Goal: Information Seeking & Learning: Understand process/instructions

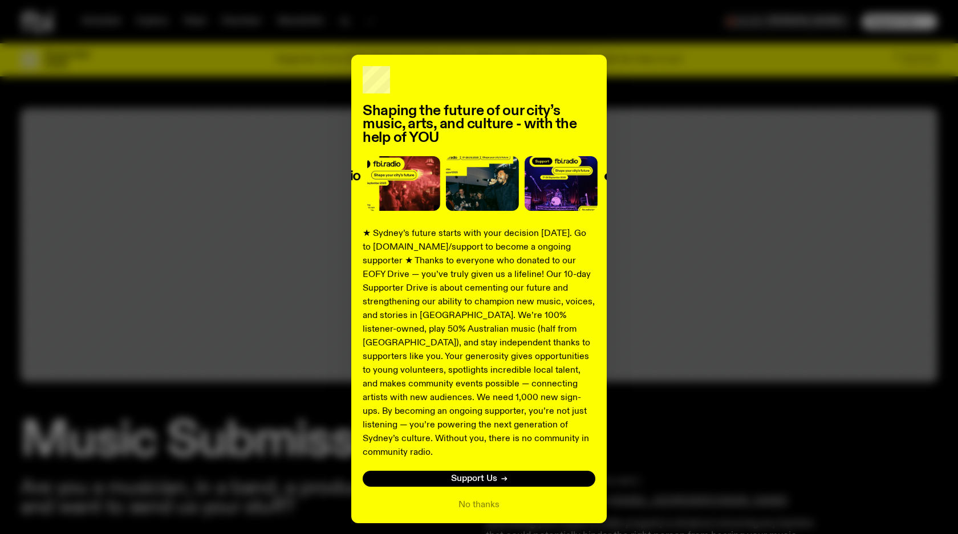
click at [658, 359] on div "Shaping the future of our city’s music, arts, and culture - with the help of YO…" at bounding box center [479, 289] width 917 height 469
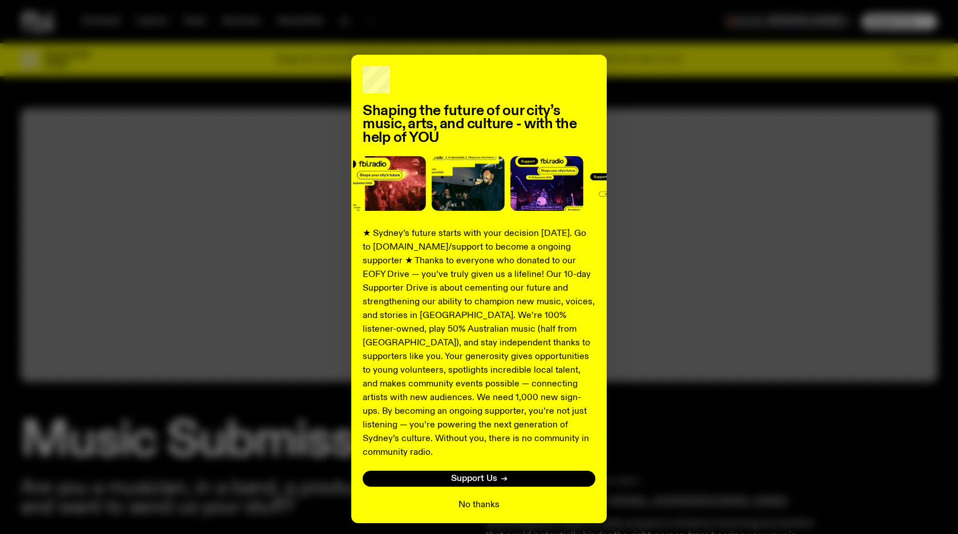
click at [478, 498] on button "No thanks" at bounding box center [478, 505] width 41 height 14
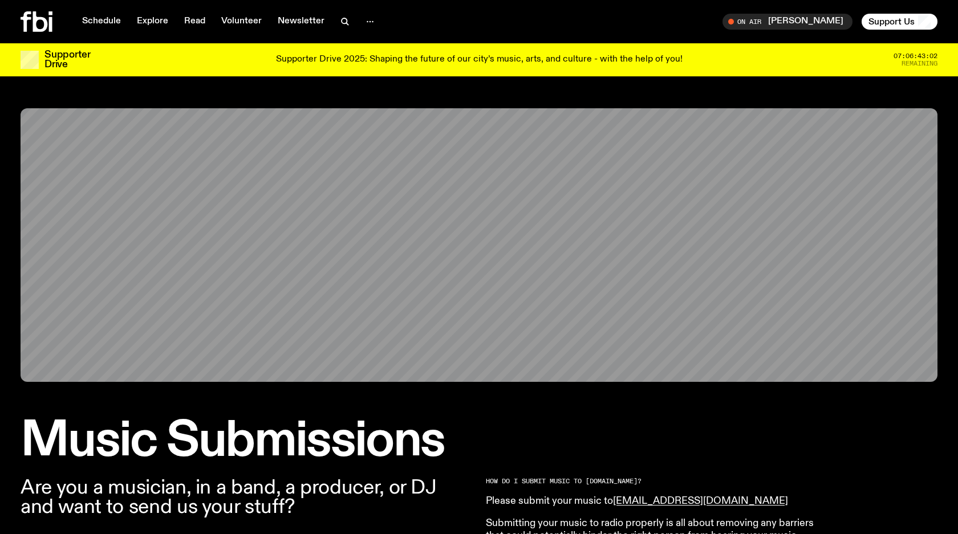
click at [478, 493] on div "Shaping the future of our city’s music, arts, and culture - with the help of YO…" at bounding box center [478, 312] width 255 height 469
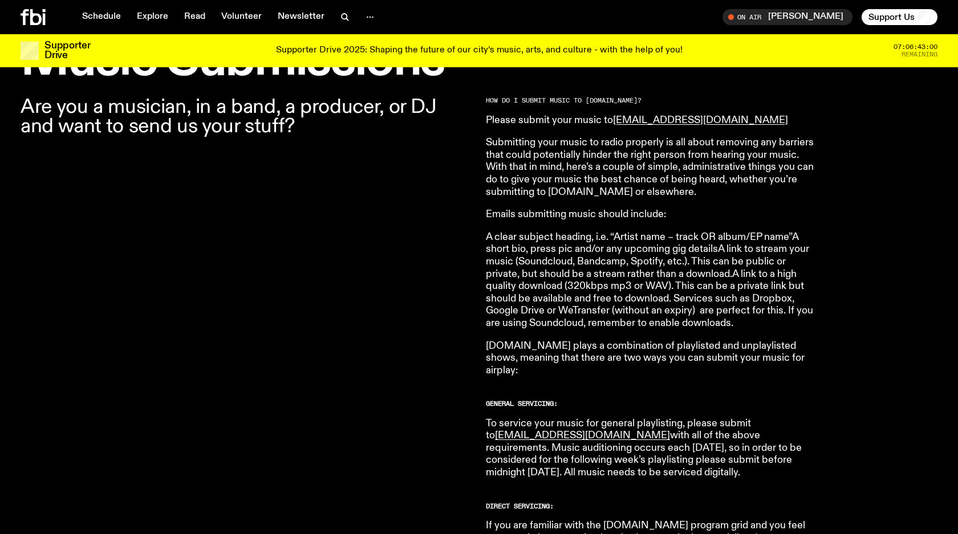
scroll to position [374, 0]
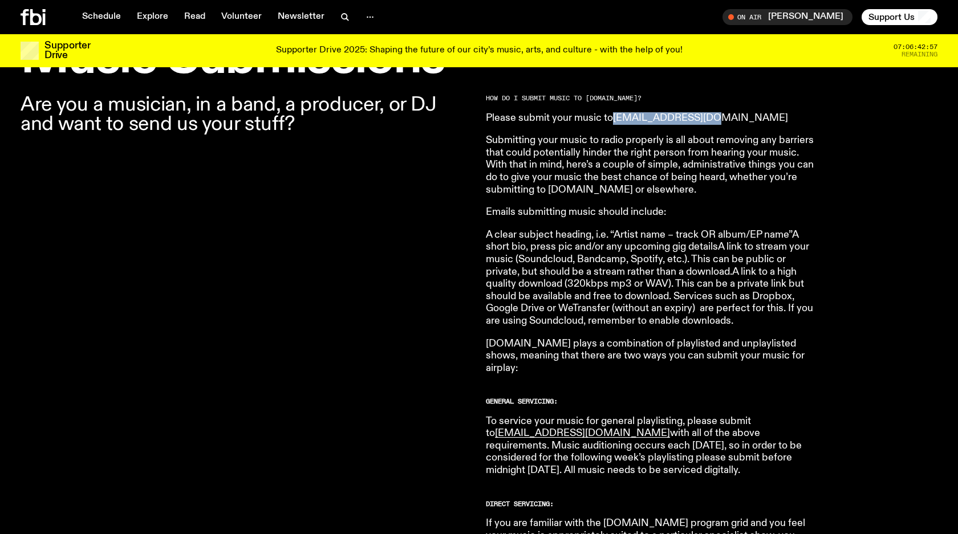
drag, startPoint x: 712, startPoint y: 119, endPoint x: 616, endPoint y: 120, distance: 95.8
click at [616, 120] on p "Please submit your music to [EMAIL_ADDRESS][DOMAIN_NAME]" at bounding box center [650, 118] width 328 height 13
copy link "[EMAIL_ADDRESS][DOMAIN_NAME]"
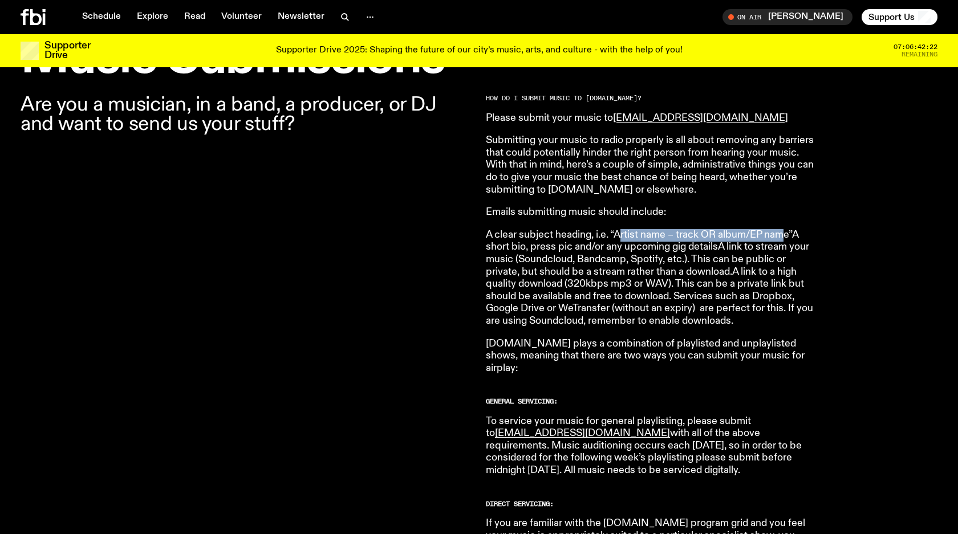
drag, startPoint x: 618, startPoint y: 236, endPoint x: 775, endPoint y: 233, distance: 156.8
click at [775, 233] on p "A clear subject heading, i.e. “Artist name – track OR album/EP name”A short bio…" at bounding box center [650, 278] width 328 height 99
click at [617, 234] on p "A clear subject heading, i.e. “Artist name – track OR album/EP name”A short bio…" at bounding box center [650, 278] width 328 height 99
drag, startPoint x: 617, startPoint y: 235, endPoint x: 791, endPoint y: 234, distance: 173.9
click at [791, 234] on p "A clear subject heading, i.e. “Artist name – track OR album/EP name”A short bio…" at bounding box center [650, 278] width 328 height 99
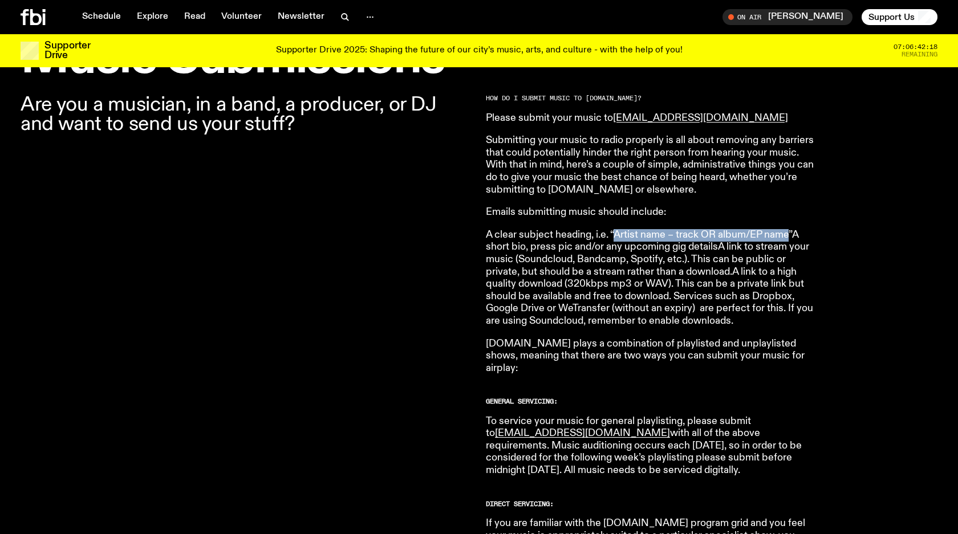
copy p "Artist name – track OR album/EP name"
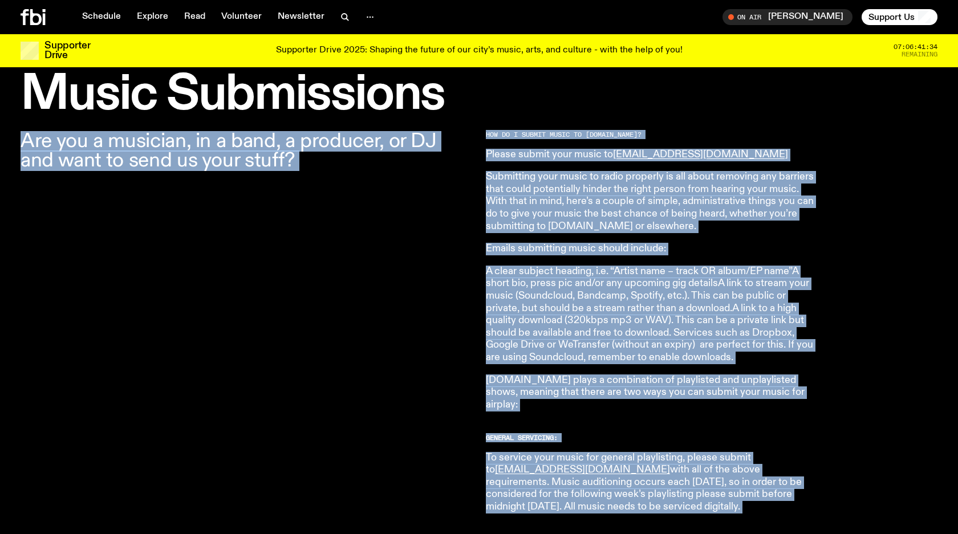
scroll to position [318, 0]
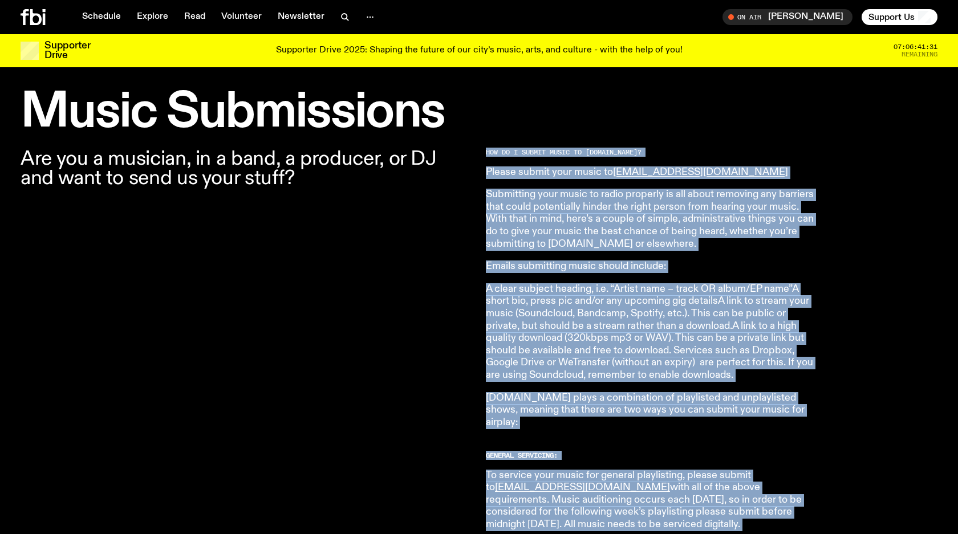
drag, startPoint x: 629, startPoint y: 439, endPoint x: 487, endPoint y: 153, distance: 319.2
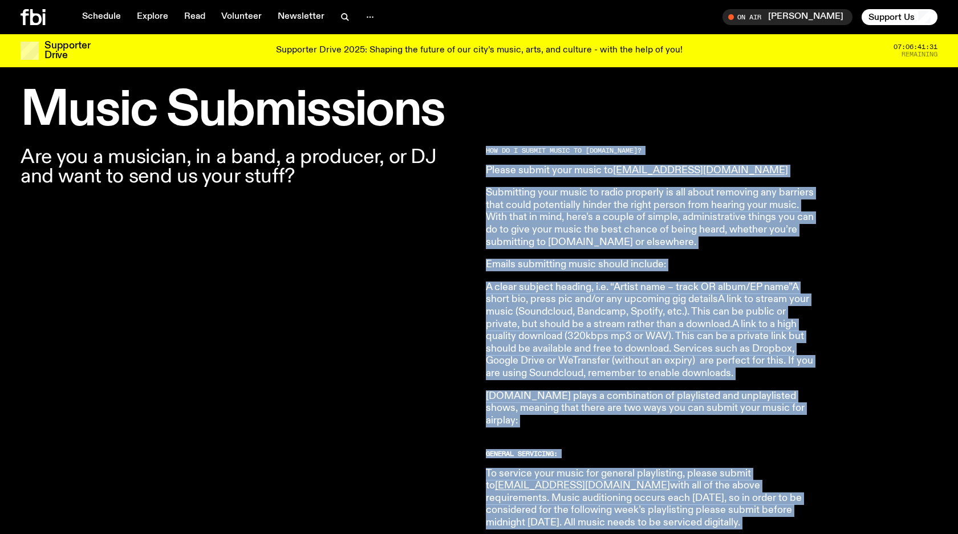
copy article "LOR IP D SITAME CONSE AD ELi.seddo? Eiusmo tempor inci utlab et dolor@magnaali.…"
